Goal: Task Accomplishment & Management: Use online tool/utility

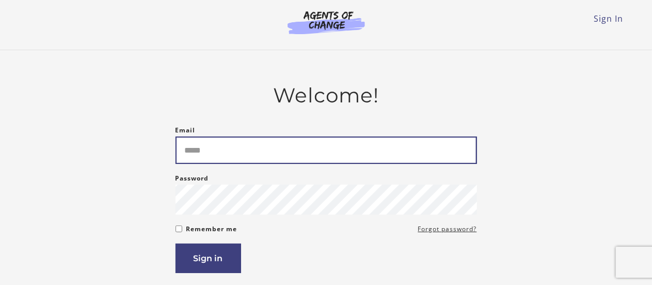
click at [380, 153] on input "Email" at bounding box center [327, 149] width 302 height 27
type input "**********"
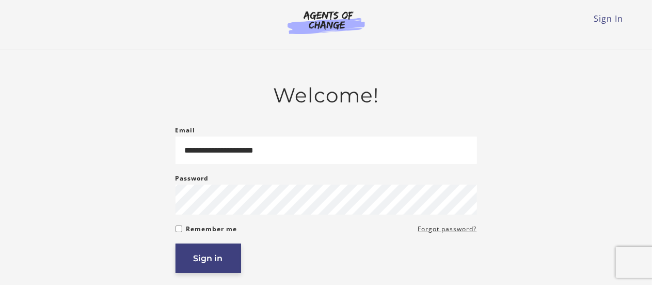
click at [202, 260] on button "Sign in" at bounding box center [209, 257] width 66 height 29
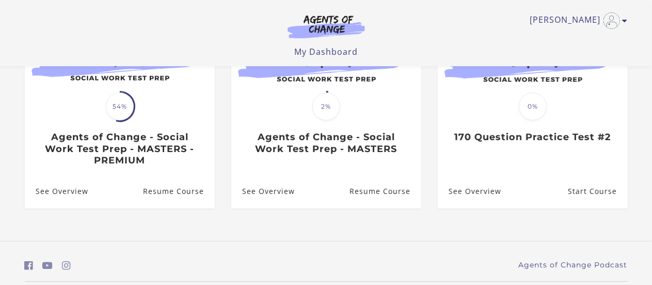
scroll to position [158, 0]
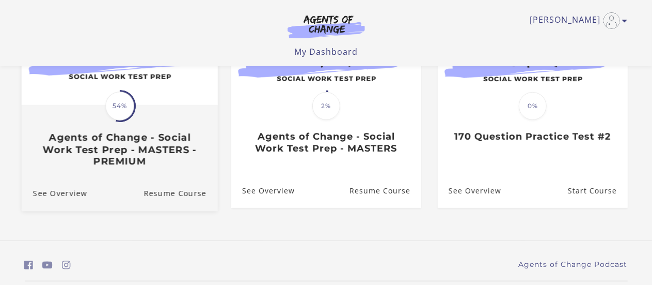
click at [179, 134] on h3 "Agents of Change - Social Work Test Prep - MASTERS - PREMIUM" at bounding box center [120, 149] width 174 height 36
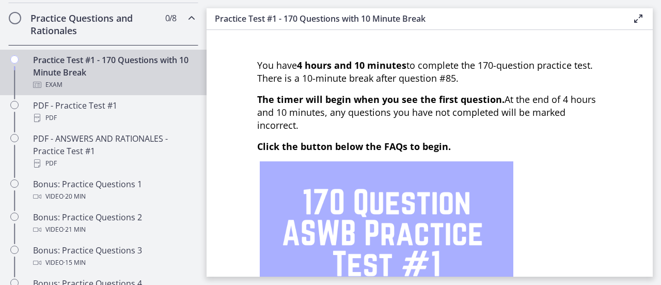
scroll to position [541, 0]
click at [74, 90] on div "Practice Test #1 - 170 Questions with 10 Minute Break Exam" at bounding box center [113, 71] width 161 height 37
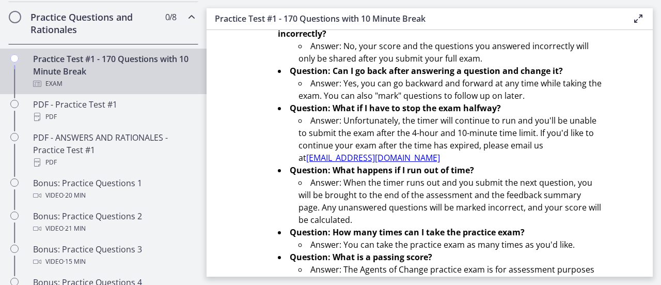
scroll to position [355, 0]
click at [533, 249] on li "Answer: You can take the practice exam as many times as you'd like." at bounding box center [450, 245] width 304 height 12
click at [544, 248] on li "Answer: You can take the practice exam as many times as you'd like." at bounding box center [450, 245] width 304 height 12
click at [548, 251] on li "Question: What is a passing score? Answer: The Agents of Change practice exam i…" at bounding box center [440, 276] width 324 height 50
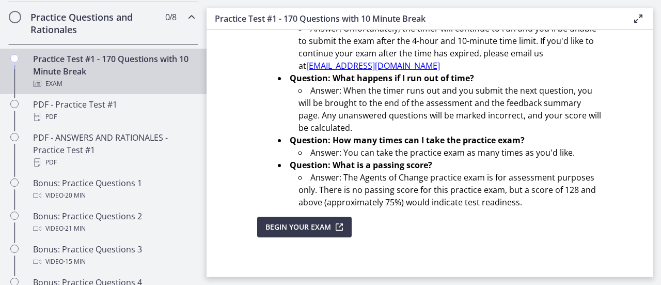
scroll to position [446, 0]
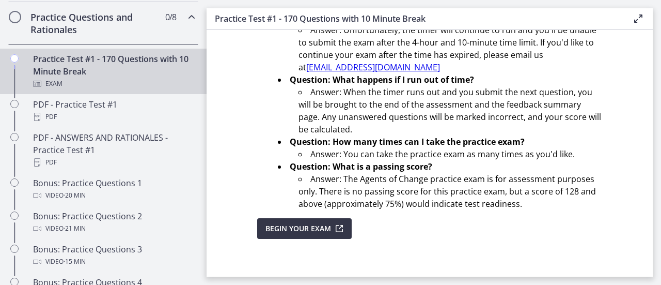
click at [314, 227] on span "Begin Your Exam" at bounding box center [298, 228] width 66 height 12
